Goal: Check status: Check status

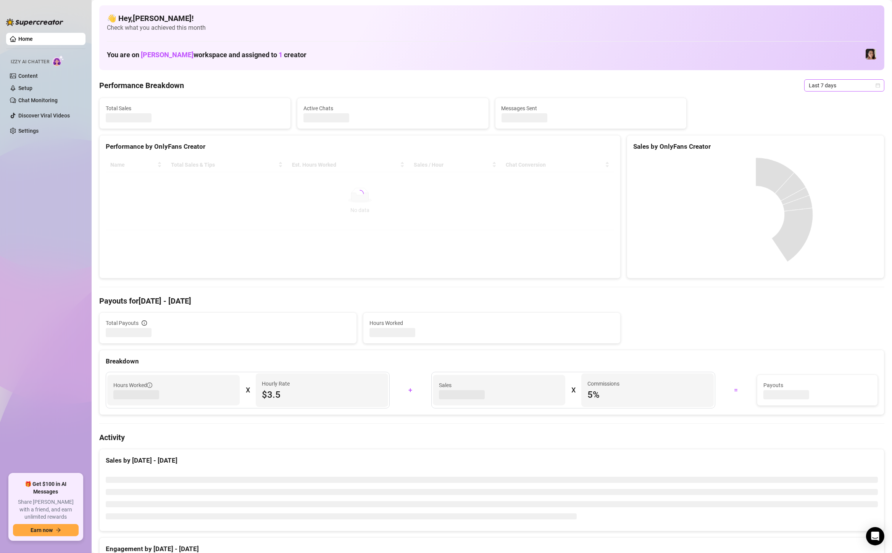
click at [836, 88] on span "Last 7 days" at bounding box center [844, 85] width 71 height 11
click at [830, 146] on div "Custom date" at bounding box center [844, 149] width 68 height 8
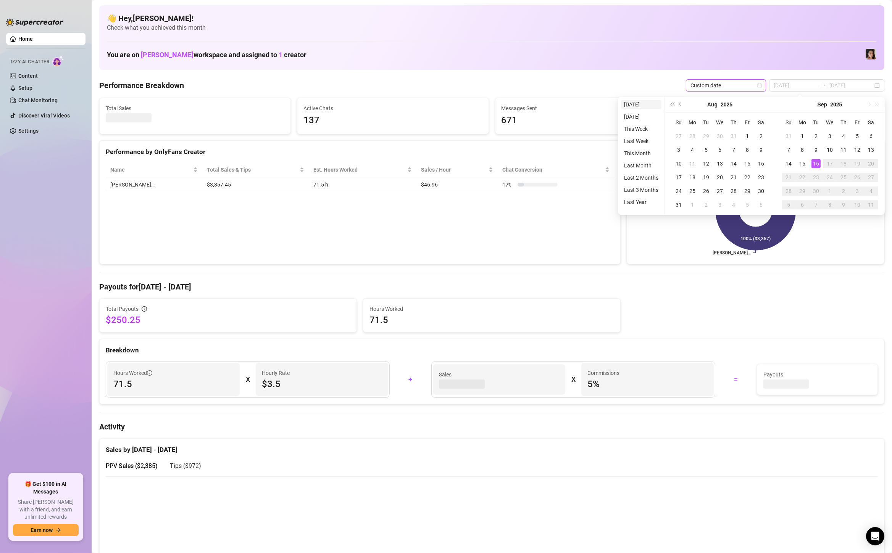
type input "[DATE]"
click at [644, 107] on li "[DATE]" at bounding box center [641, 104] width 40 height 9
type input "[DATE]"
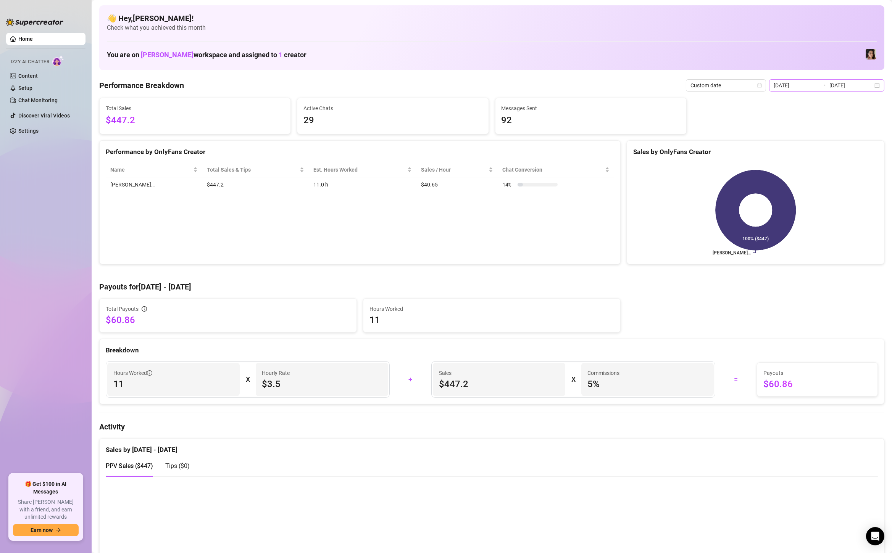
click at [878, 84] on div "2025-09-16 2025-09-16" at bounding box center [826, 85] width 115 height 12
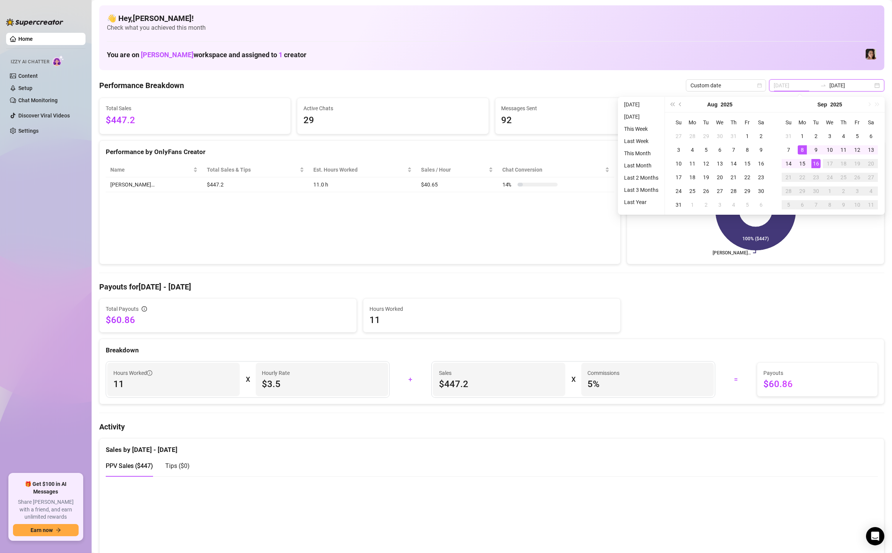
type input "2025-09-15"
type input "[DATE]"
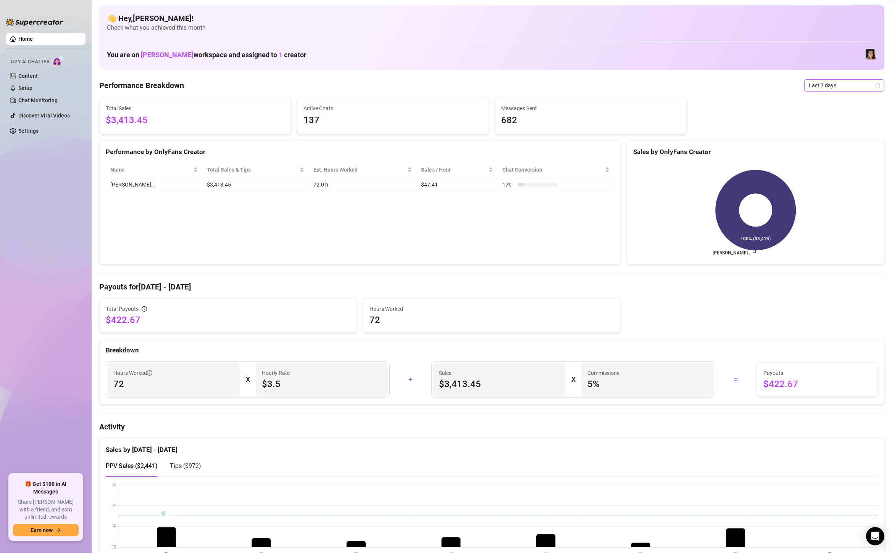
click at [843, 85] on span "Last 7 days" at bounding box center [844, 85] width 71 height 11
click at [838, 151] on div "Custom date" at bounding box center [844, 149] width 68 height 8
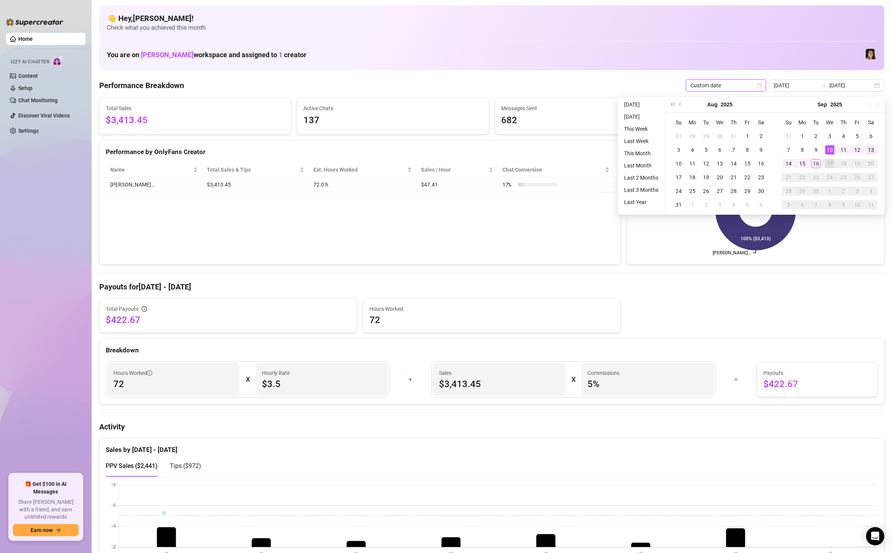
type input "[DATE]"
click at [872, 147] on div "13" at bounding box center [870, 149] width 9 height 9
type input "[DATE]"
click at [815, 161] on div "16" at bounding box center [815, 163] width 9 height 9
type input "[DATE]"
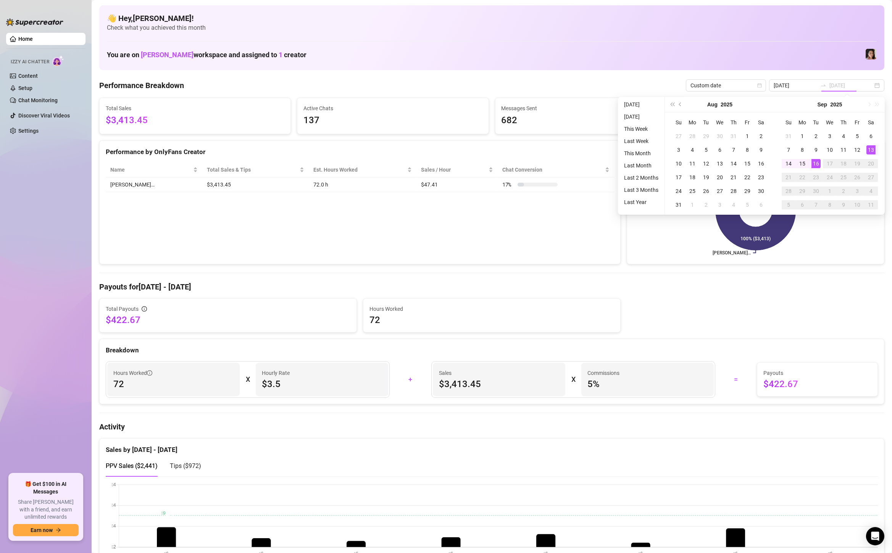
type input "[DATE]"
